Goal: Entertainment & Leisure: Consume media (video, audio)

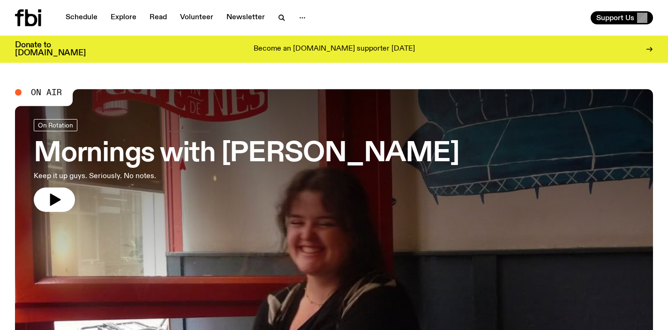
click at [213, 144] on h3 "Mornings with [PERSON_NAME]" at bounding box center [247, 154] width 426 height 26
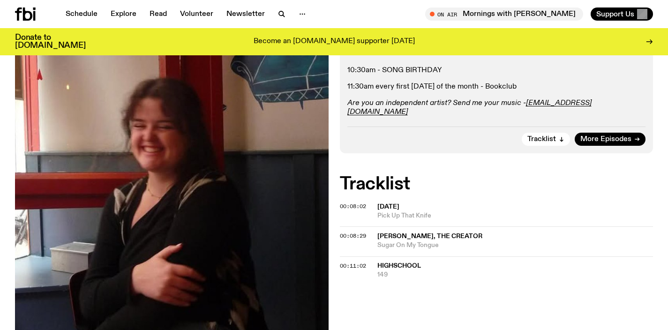
scroll to position [317, 0]
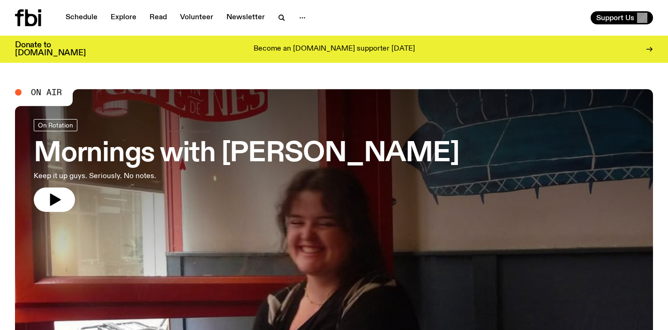
click at [316, 155] on h3 "Mornings with [PERSON_NAME]" at bounding box center [247, 154] width 426 height 26
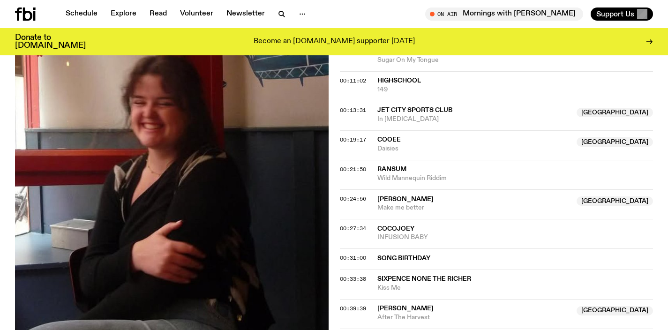
scroll to position [449, 0]
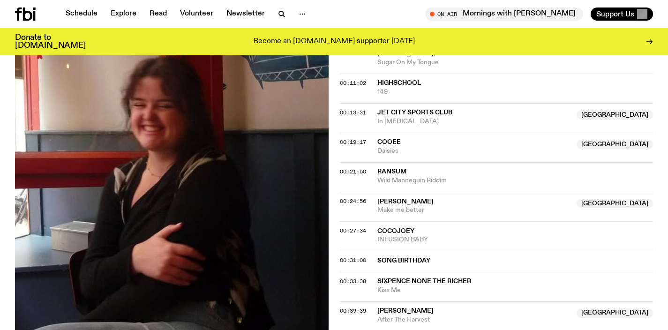
click at [20, 15] on icon at bounding box center [25, 14] width 21 height 13
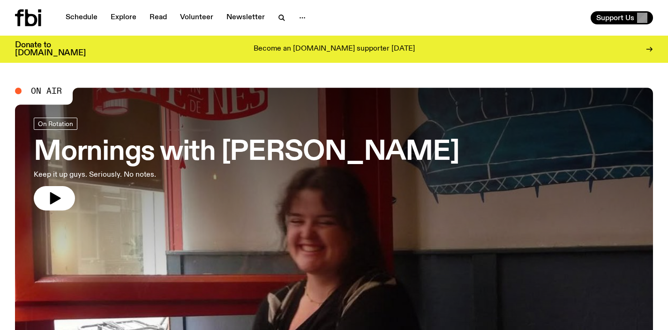
scroll to position [2, 0]
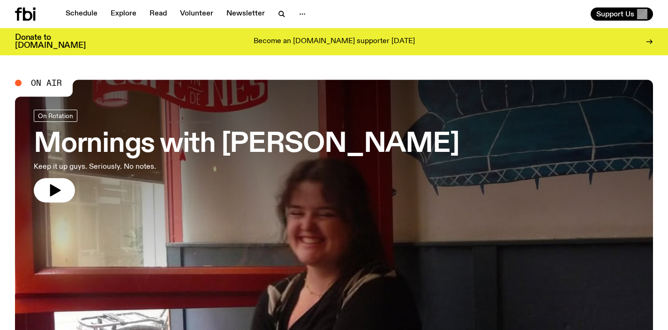
click at [317, 144] on h3 "Mornings with [PERSON_NAME]" at bounding box center [247, 144] width 426 height 26
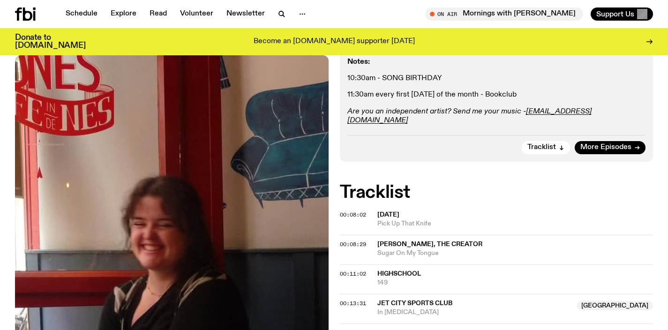
scroll to position [209, 0]
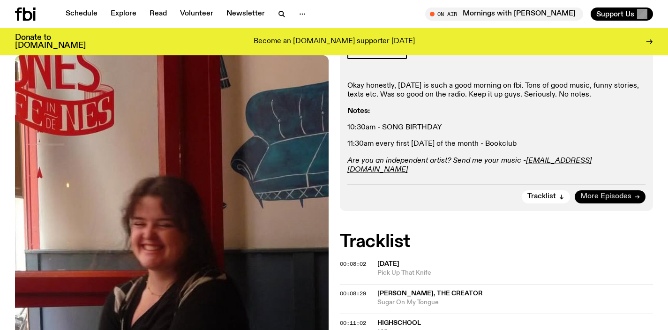
click at [610, 190] on link "More Episodes" at bounding box center [610, 196] width 71 height 13
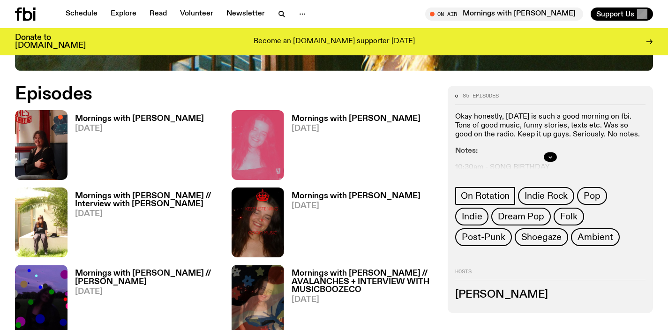
scroll to position [463, 0]
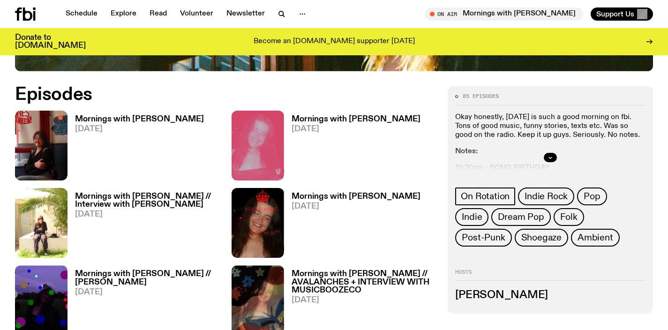
click at [137, 125] on span "[DATE]" at bounding box center [139, 129] width 129 height 8
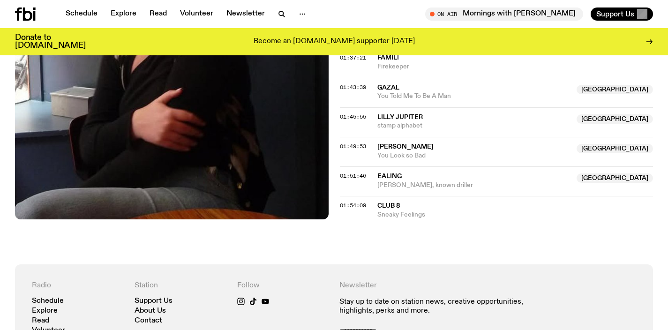
scroll to position [1115, 0]
